Goal: Transaction & Acquisition: Purchase product/service

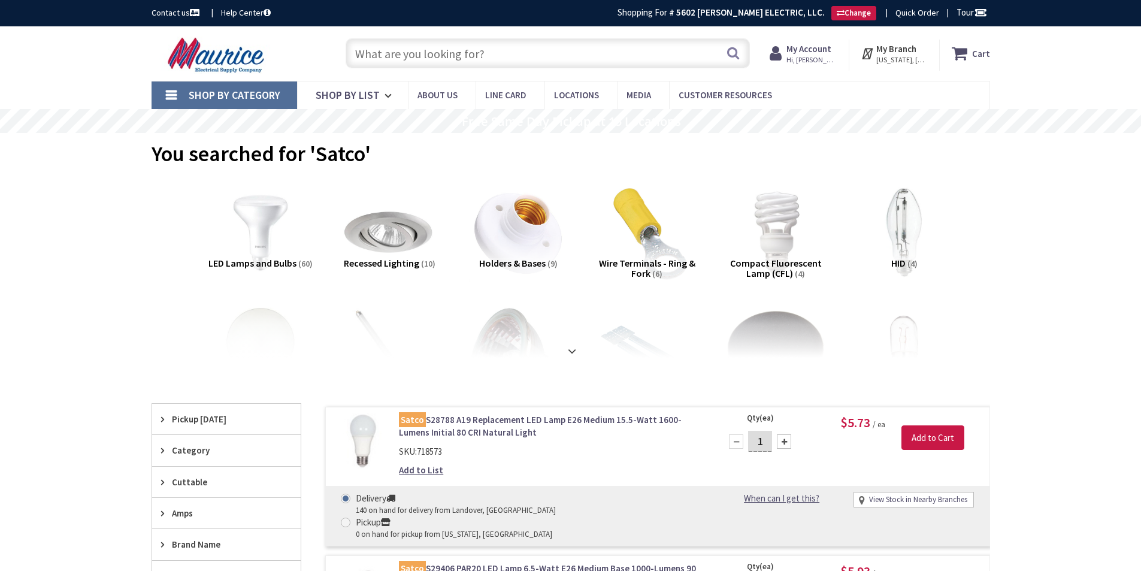
click at [393, 49] on input "text" at bounding box center [548, 53] width 404 height 30
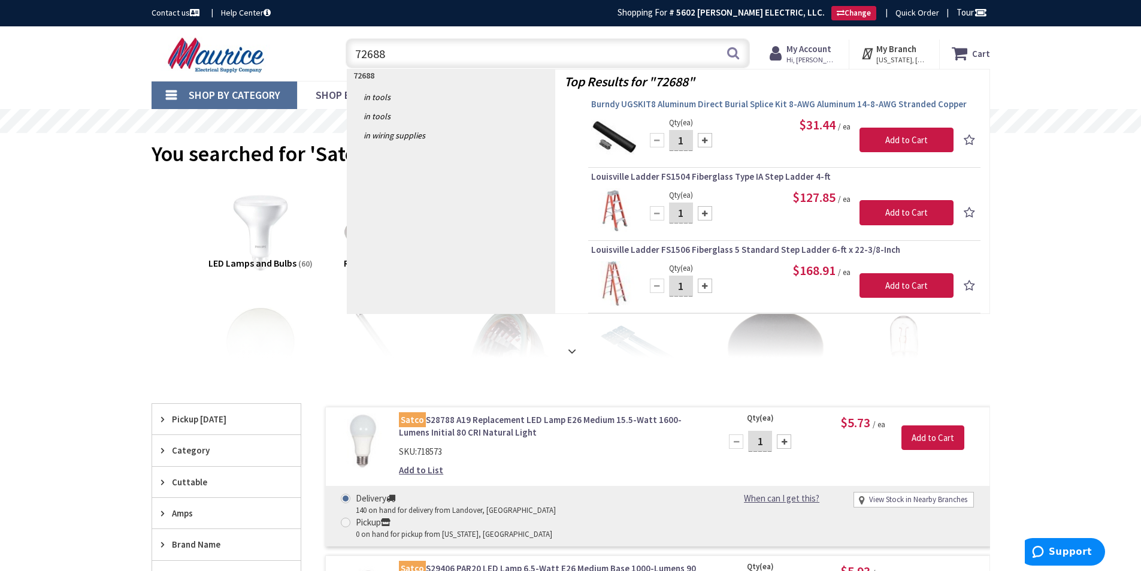
type input "72688"
click at [704, 108] on span "Burndy UGSKIT8 Aluminum Direct Burial Splice Kit 8-AWG Aluminum 14-8-AWG Strand…" at bounding box center [784, 104] width 386 height 12
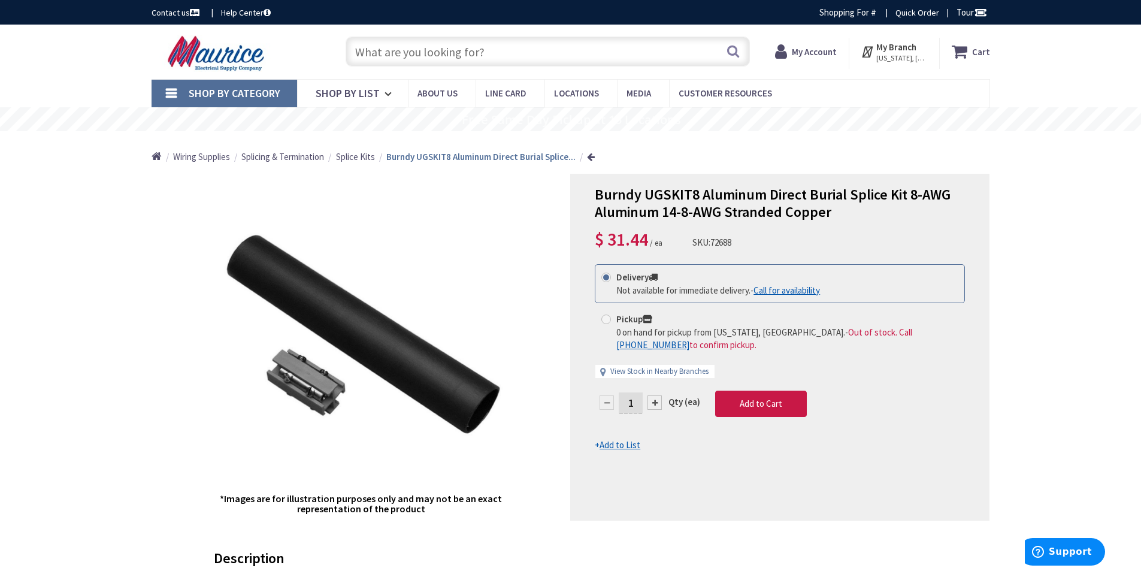
type input "[GEOGRAPHIC_DATA], [STREET_ADDRESS]"
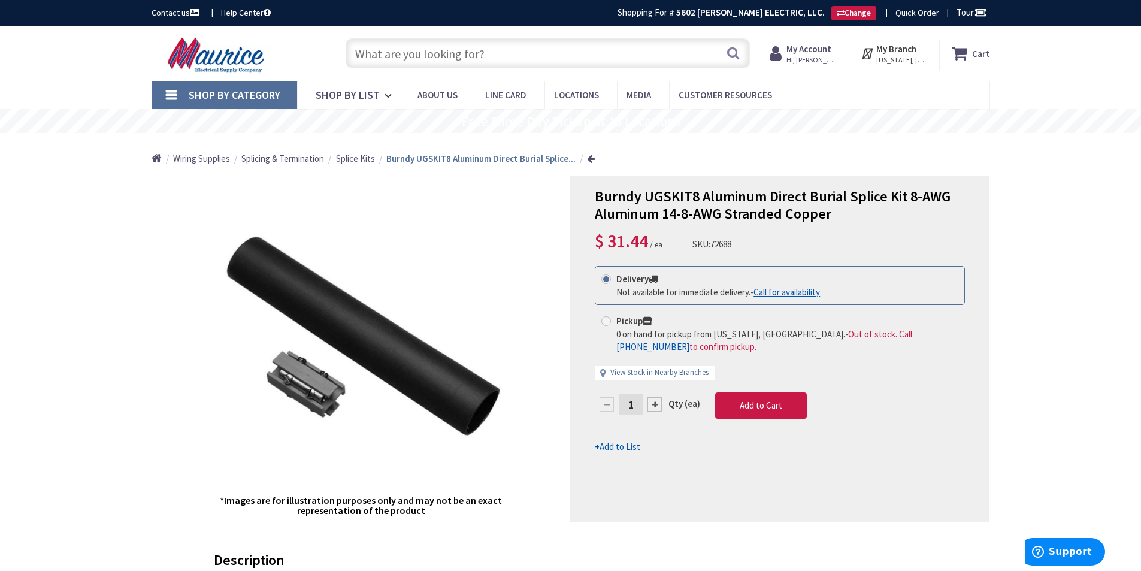
click at [361, 158] on span "Splice Kits" at bounding box center [355, 158] width 39 height 11
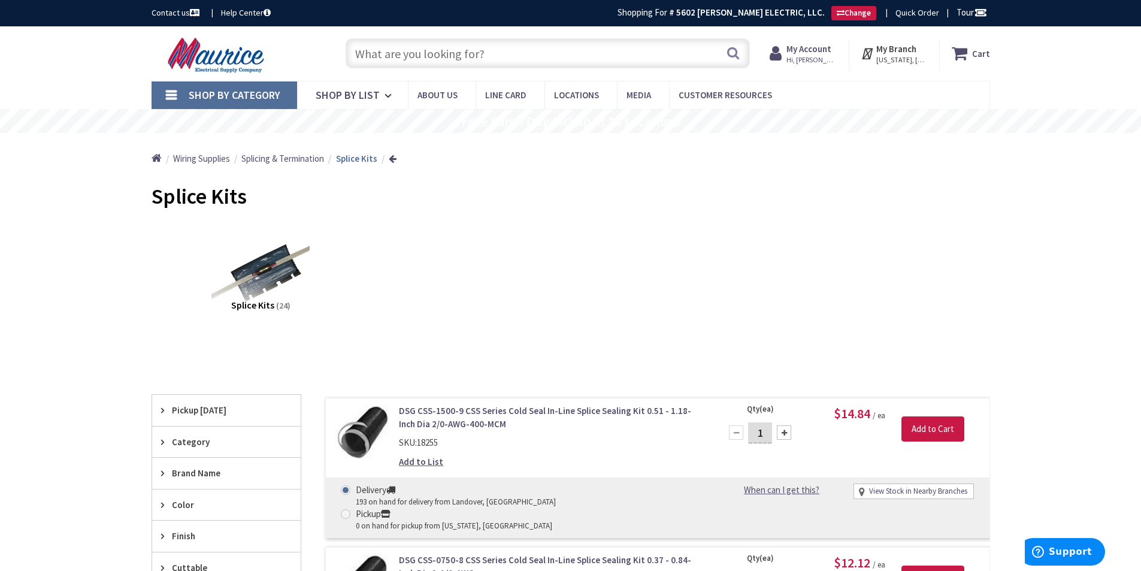
click at [414, 60] on input "text" at bounding box center [548, 53] width 404 height 30
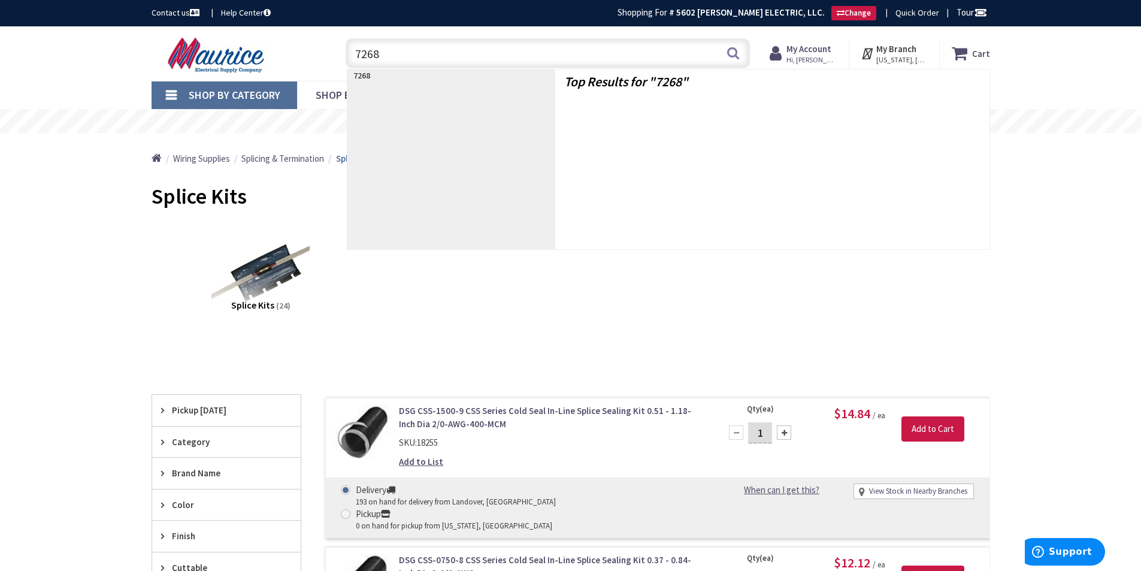
type input "72688"
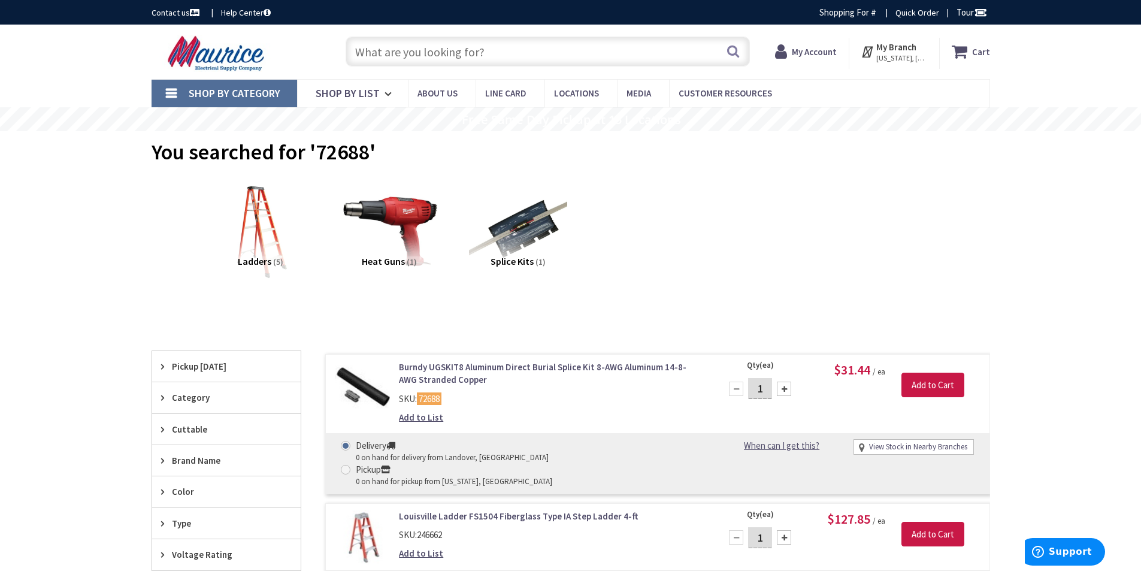
click at [435, 365] on link "Burndy UGSKIT8 Aluminum Direct Burial Splice Kit 8-AWG Aluminum 14-8-AWG Strand…" at bounding box center [551, 374] width 305 height 26
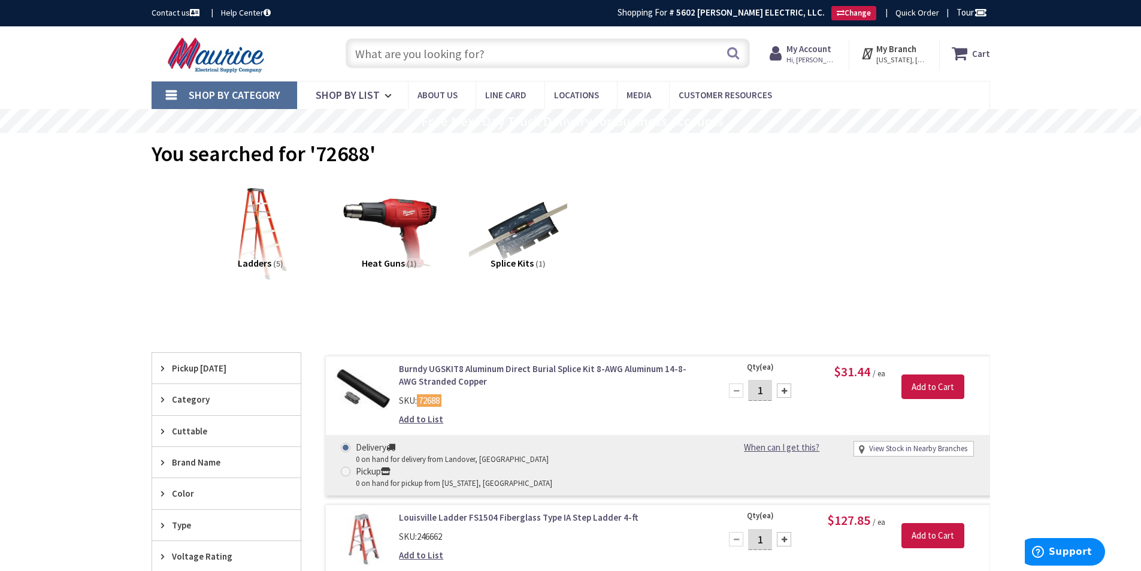
click at [456, 367] on link "Burndy UGSKIT8 Aluminum Direct Burial Splice Kit 8-AWG Aluminum 14-8-AWG Strand…" at bounding box center [551, 375] width 305 height 26
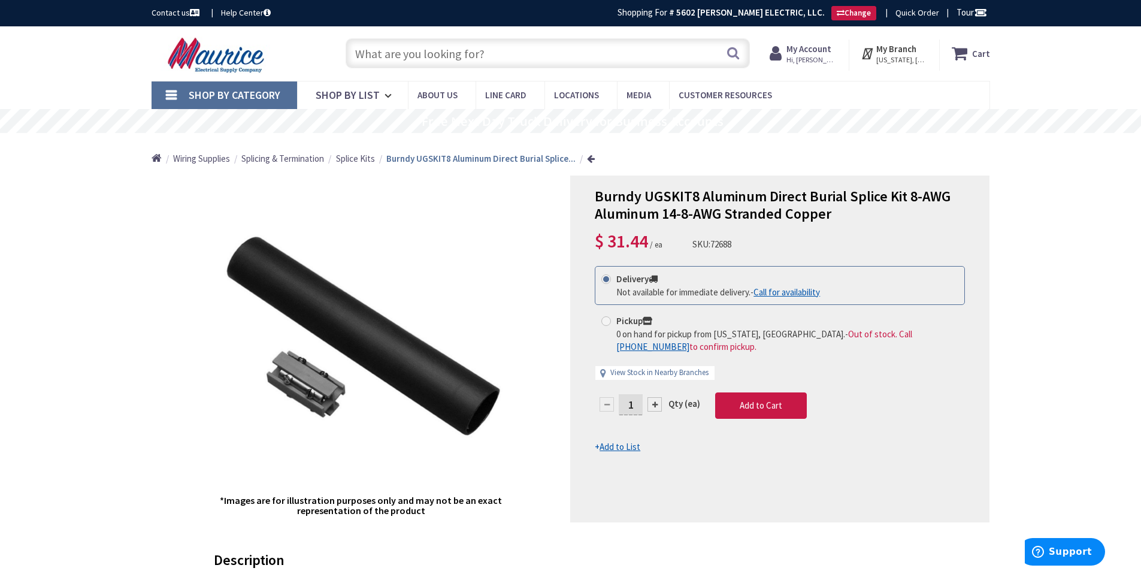
click at [389, 49] on input "text" at bounding box center [548, 53] width 404 height 30
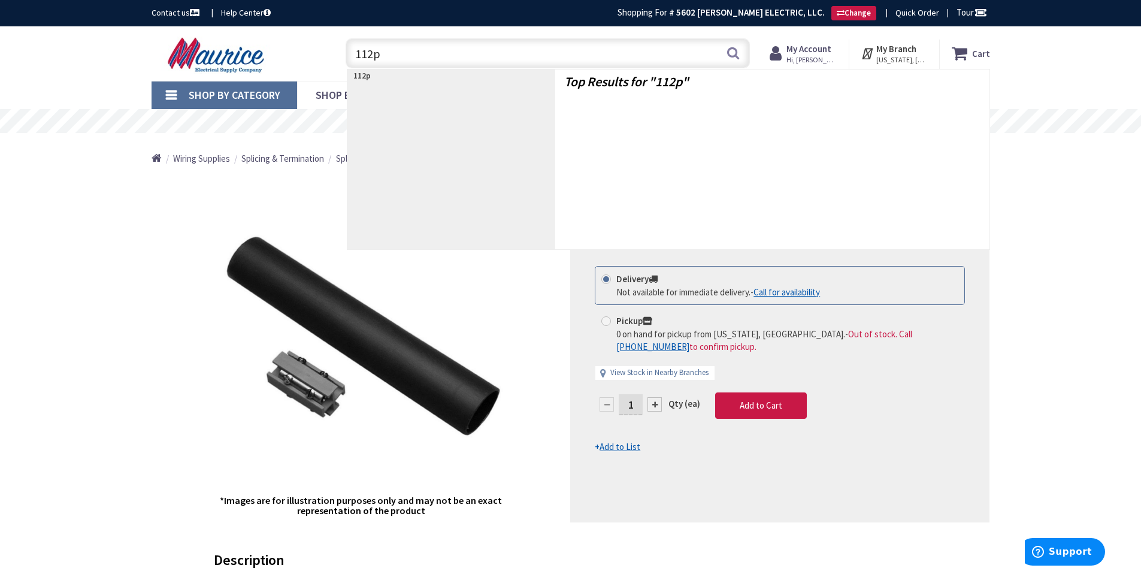
type input "112p1"
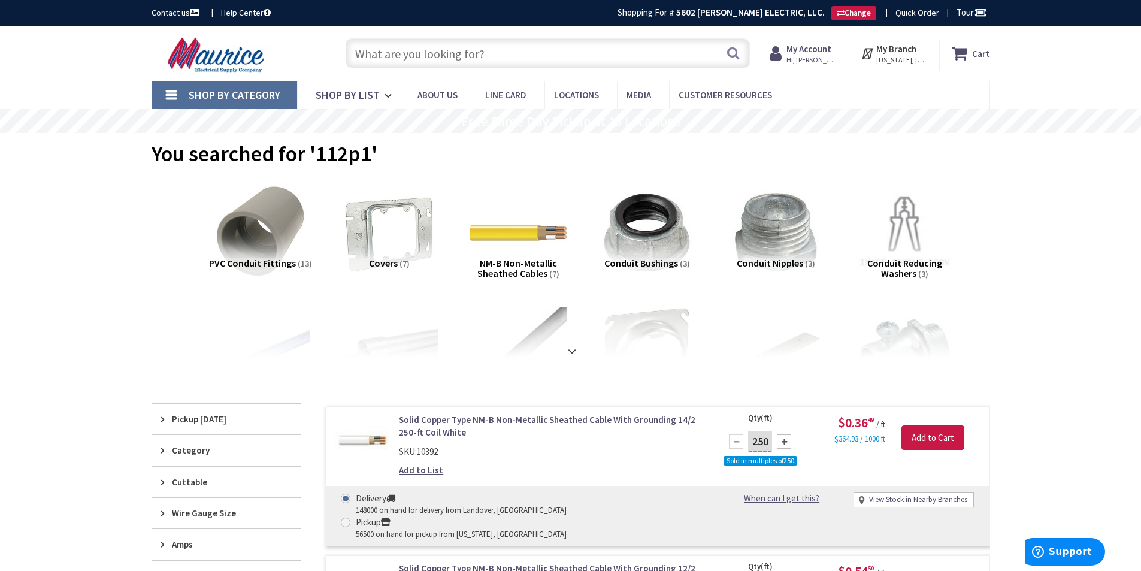
click at [208, 47] on img at bounding box center [218, 55] width 132 height 37
